Goal: Check status: Check status

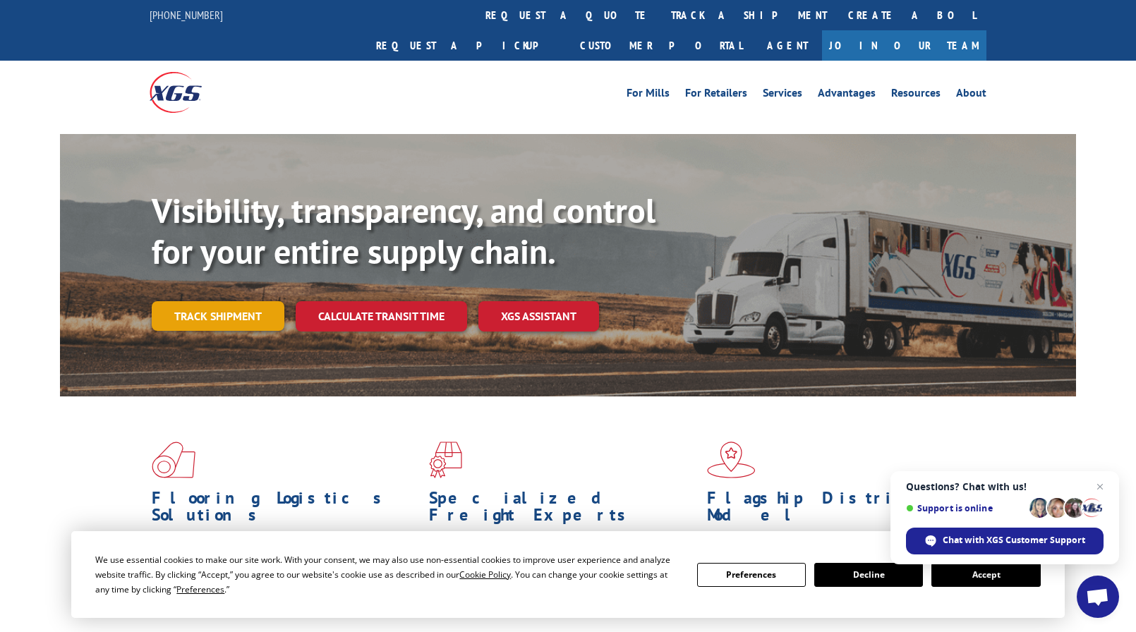
click at [224, 301] on link "Track shipment" at bounding box center [218, 316] width 133 height 30
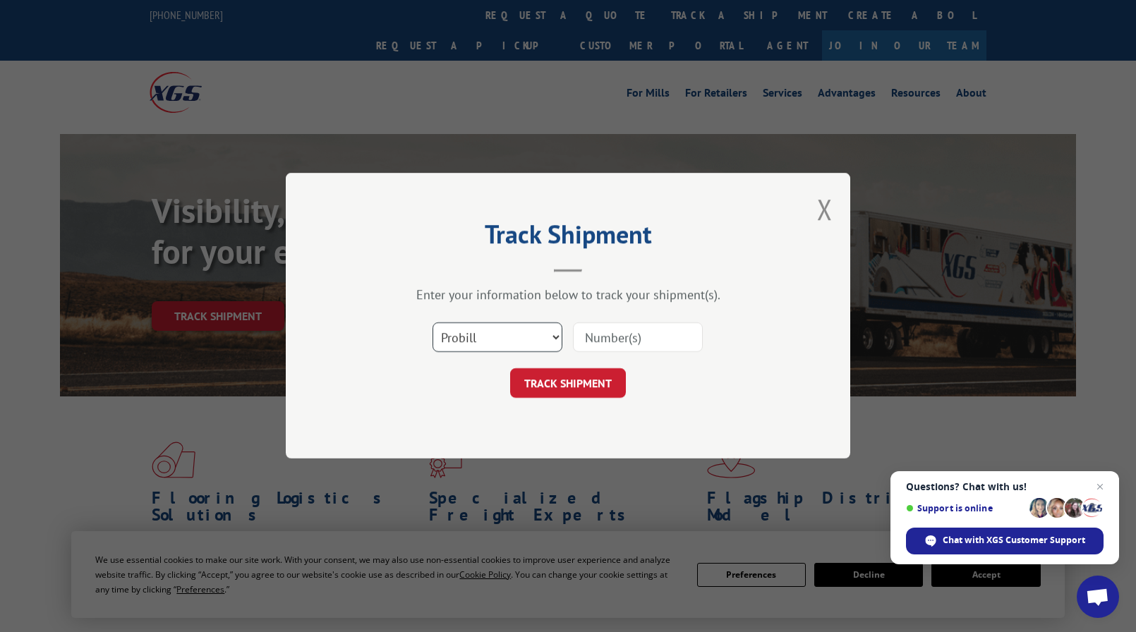
click at [558, 336] on select "Select category... Probill BOL PO" at bounding box center [497, 338] width 130 height 30
click at [432, 323] on select "Select category... Probill BOL PO" at bounding box center [497, 338] width 130 height 30
click at [624, 343] on input at bounding box center [638, 338] width 130 height 30
type input "15969235"
click at [598, 376] on button "TRACK SHIPMENT" at bounding box center [568, 384] width 116 height 30
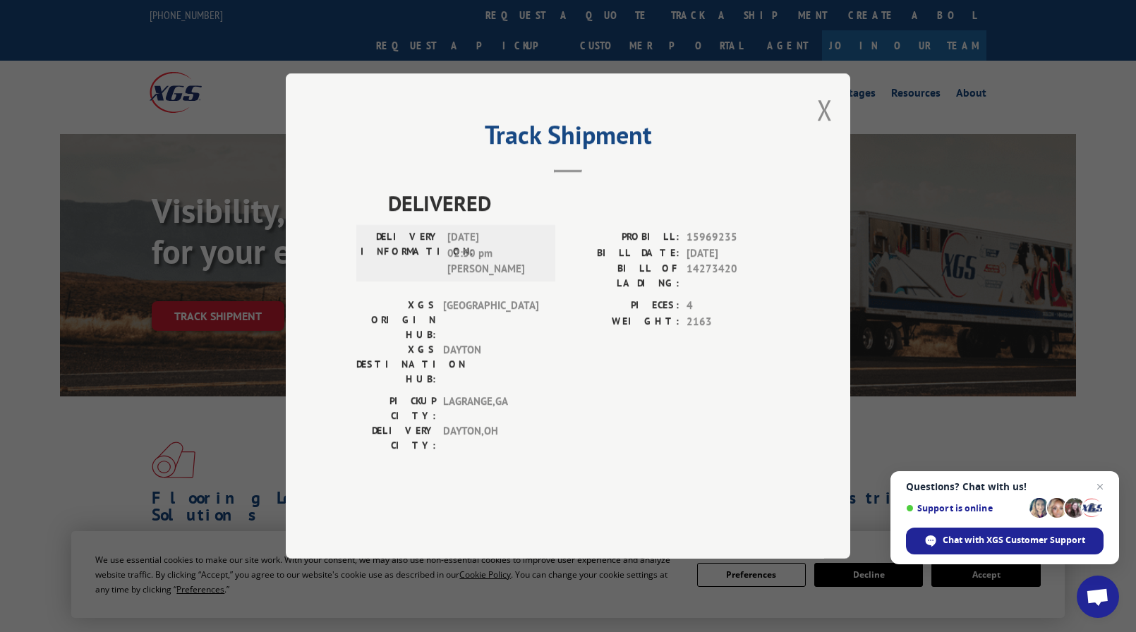
click at [837, 140] on div "Track Shipment DELIVERED DELIVERY INFORMATION: [DATE] 02:30 pm [PERSON_NAME] PR…" at bounding box center [568, 315] width 564 height 485
click at [830, 128] on button "Close modal" at bounding box center [825, 109] width 16 height 37
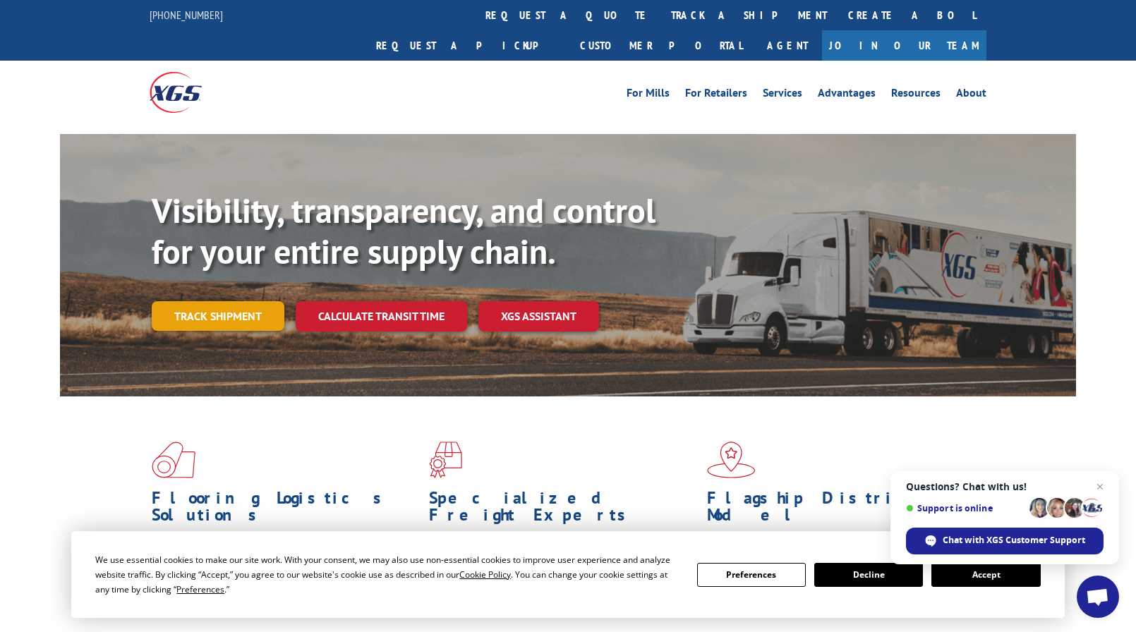
click at [208, 301] on link "Track shipment" at bounding box center [218, 316] width 133 height 30
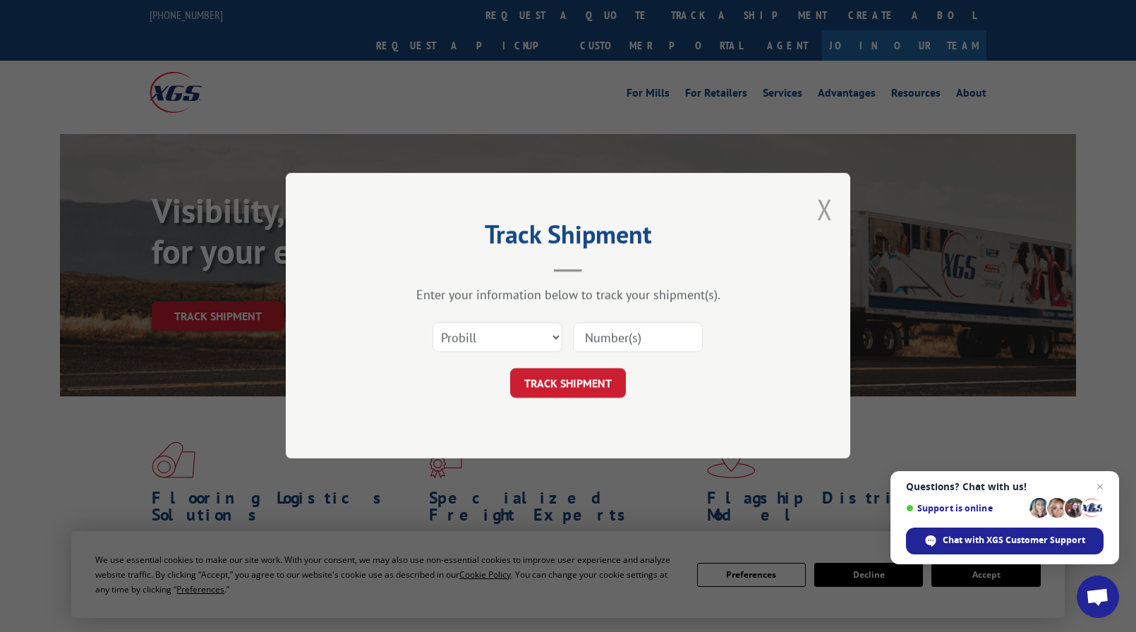
click at [828, 209] on button "Close modal" at bounding box center [825, 208] width 16 height 37
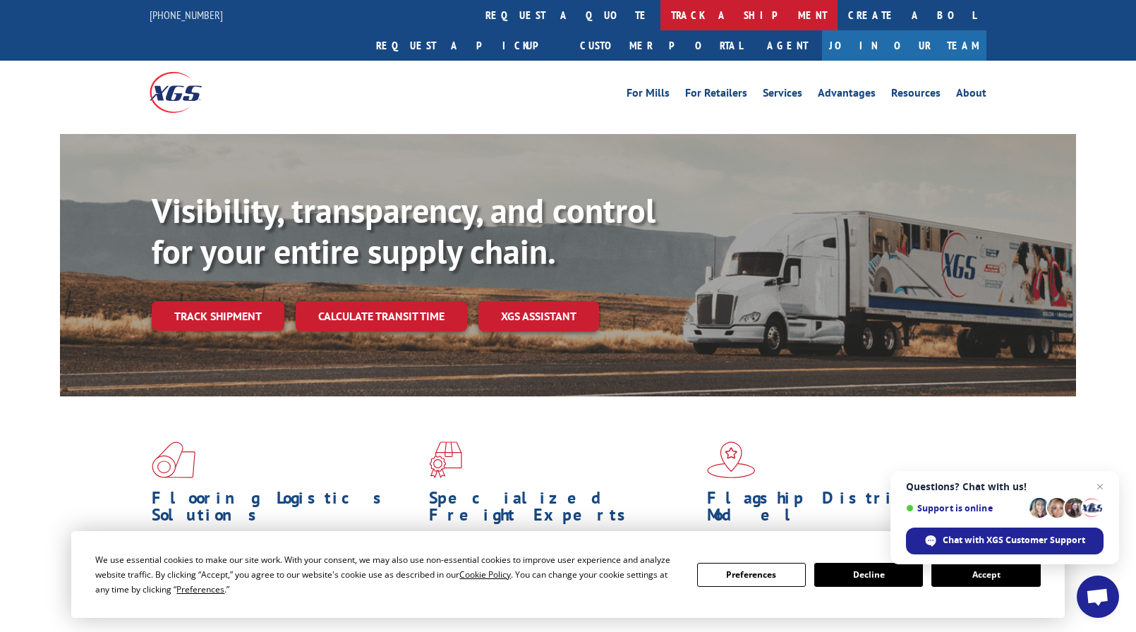
click at [660, 15] on link "track a shipment" at bounding box center [748, 15] width 177 height 30
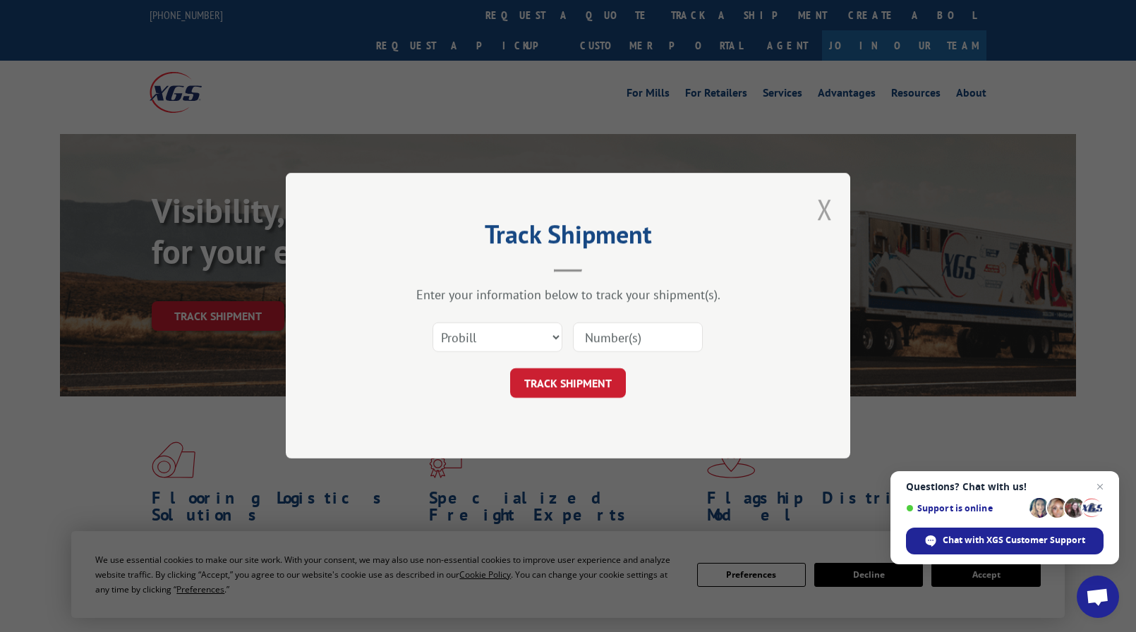
click at [823, 207] on button "Close modal" at bounding box center [825, 208] width 16 height 37
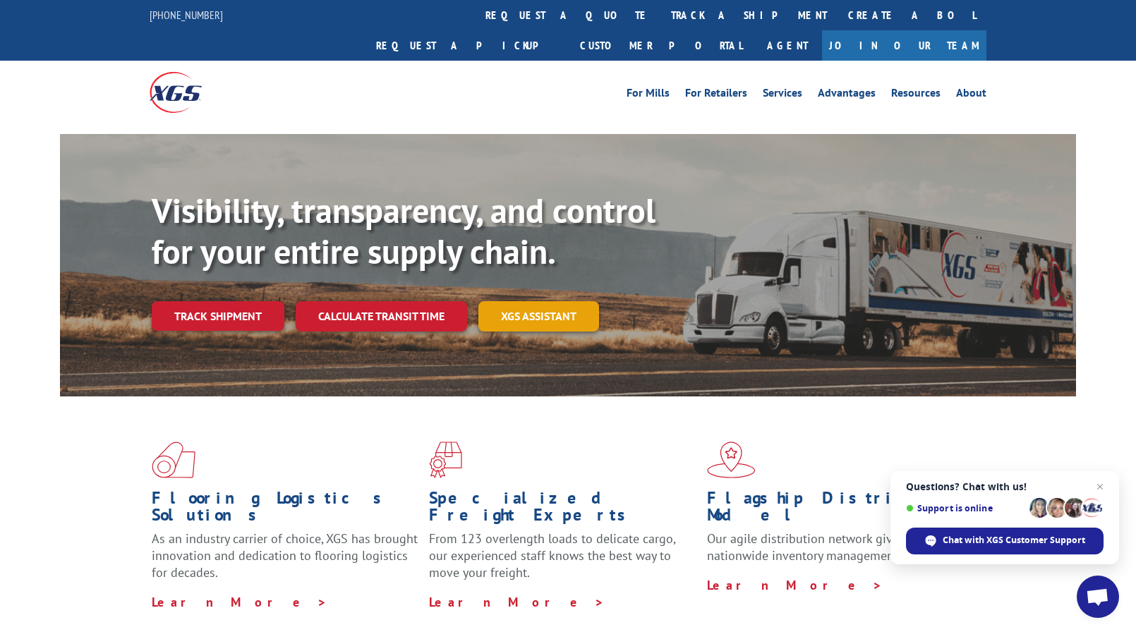
click at [569, 301] on link "XGS ASSISTANT" at bounding box center [538, 316] width 121 height 30
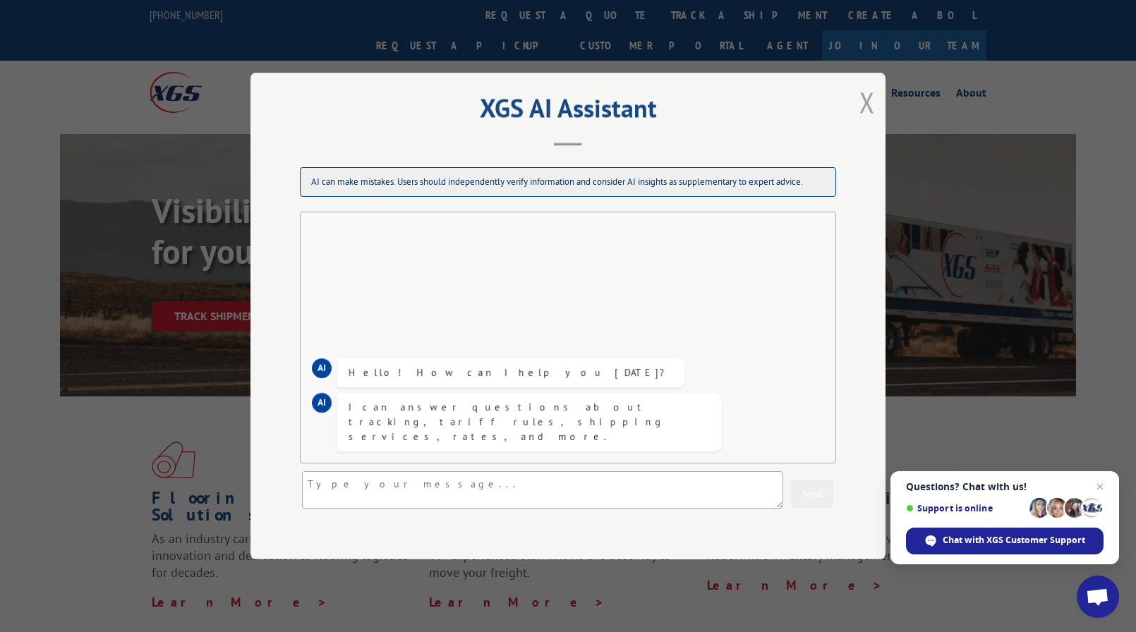
click at [866, 106] on button "Close modal" at bounding box center [867, 101] width 16 height 37
